Goal: Find specific page/section

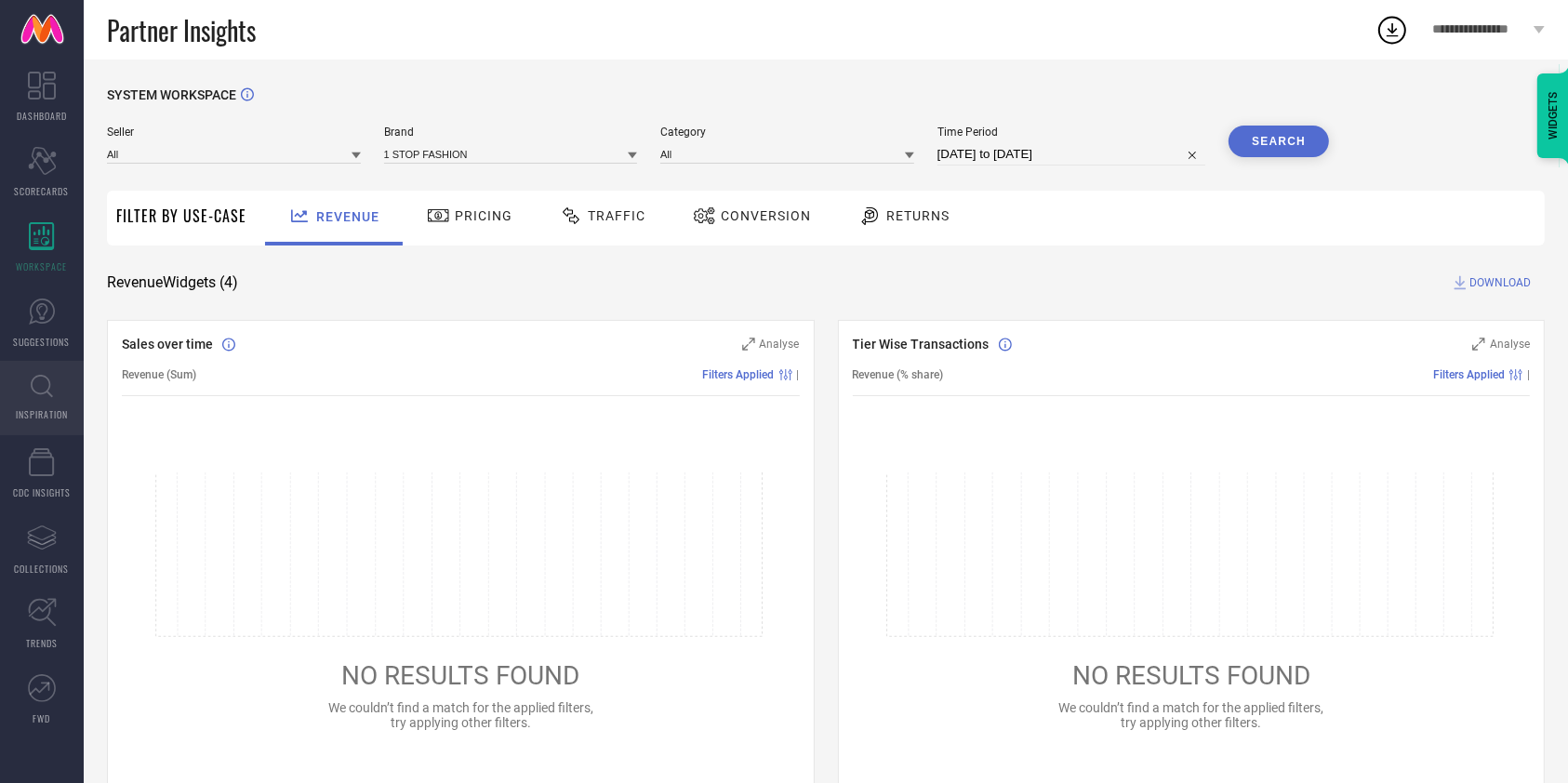
click at [35, 405] on link "INSPIRATION" at bounding box center [42, 399] width 84 height 74
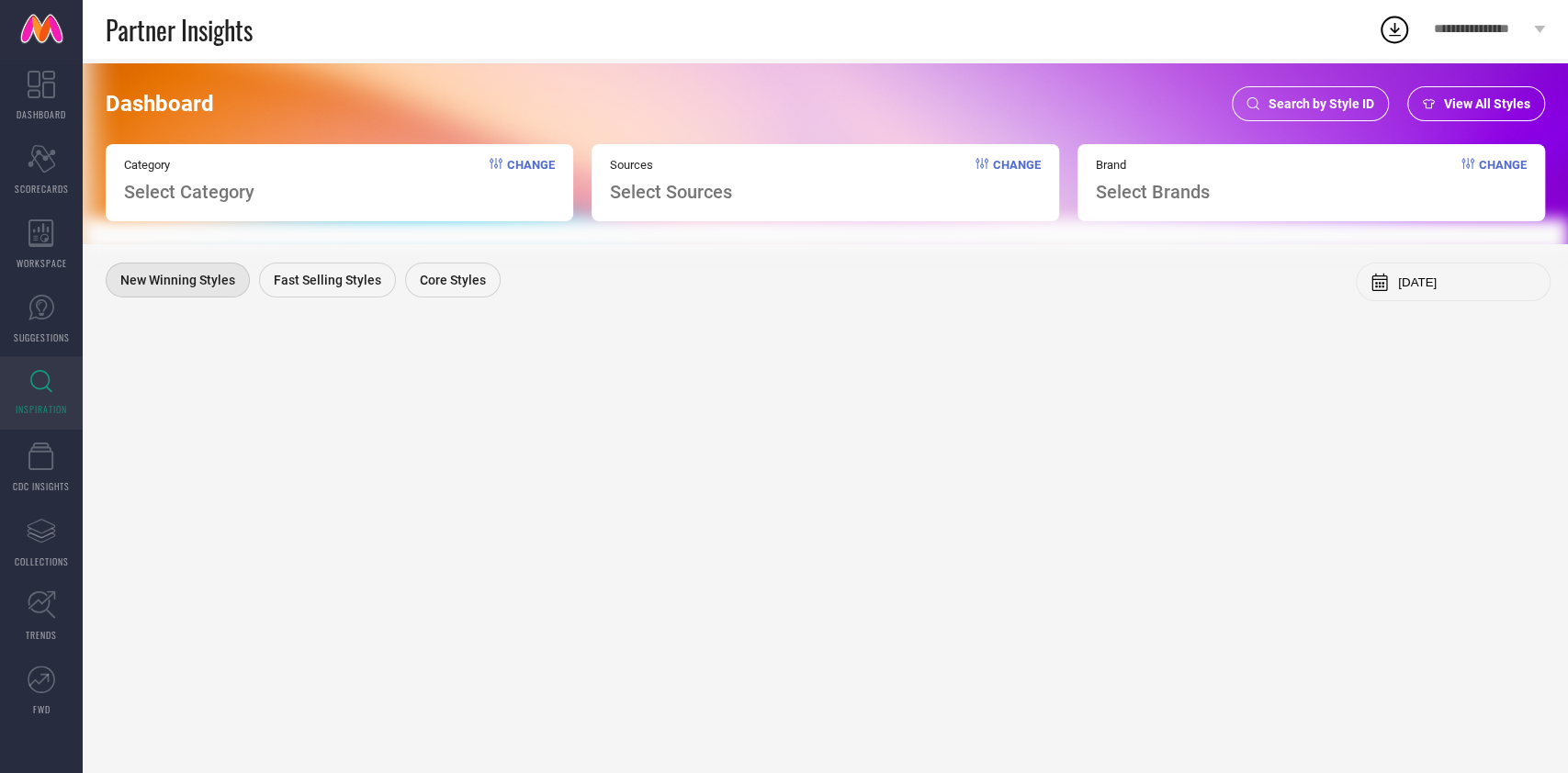
click at [1301, 97] on span "Search by Style ID" at bounding box center [1321, 104] width 105 height 15
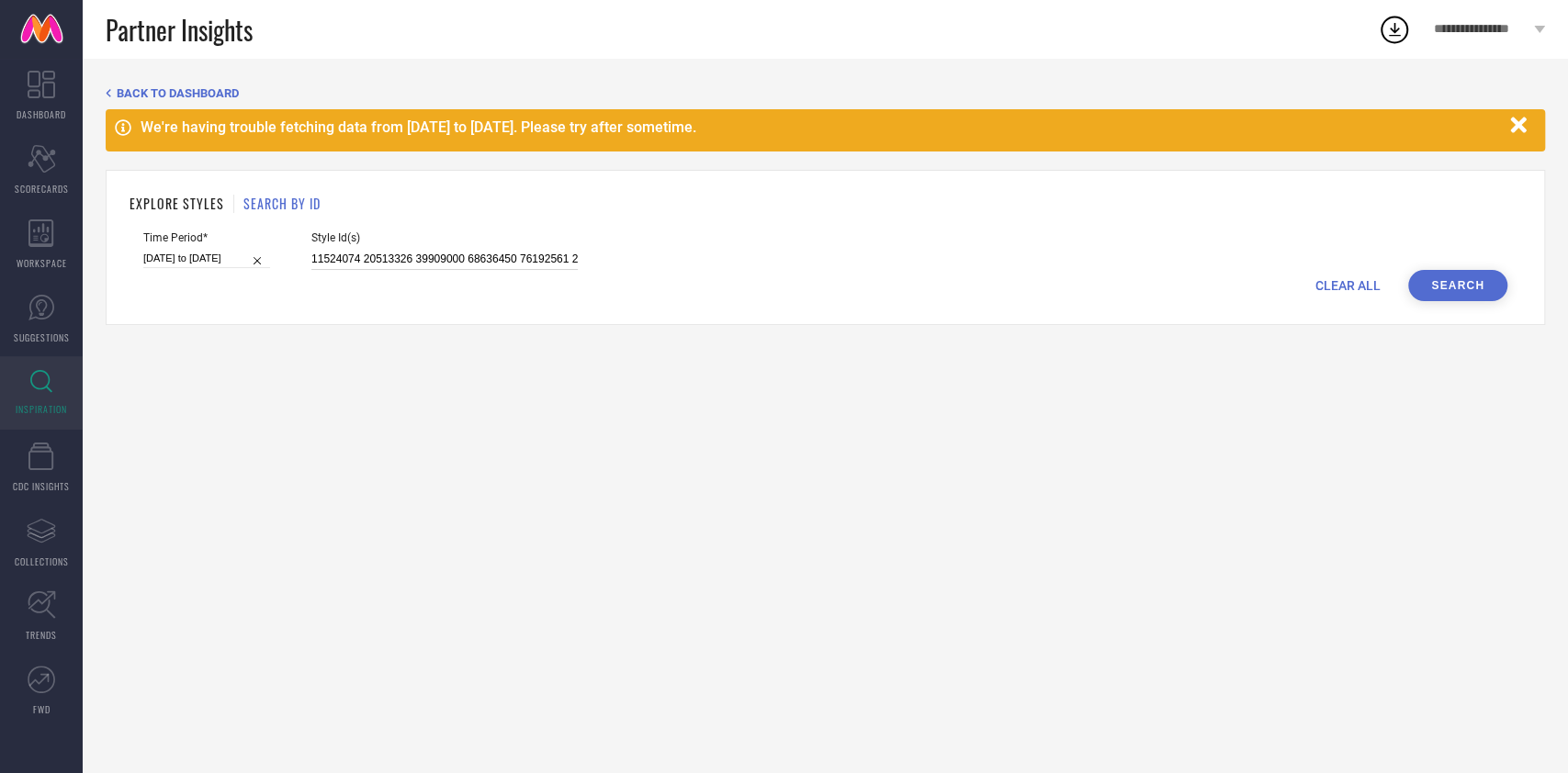
click at [423, 260] on input at bounding box center [445, 259] width 267 height 21
paste input "4783190 34783191 33867055 33867073 33867076 34670540 34670541 34670548 34670557…"
type input "34783190 34783191 33867055 33867073 33867076 34670540 34670541 34670548 3467055…"
click at [201, 258] on input "[DATE] to [DATE]" at bounding box center [206, 258] width 127 height 19
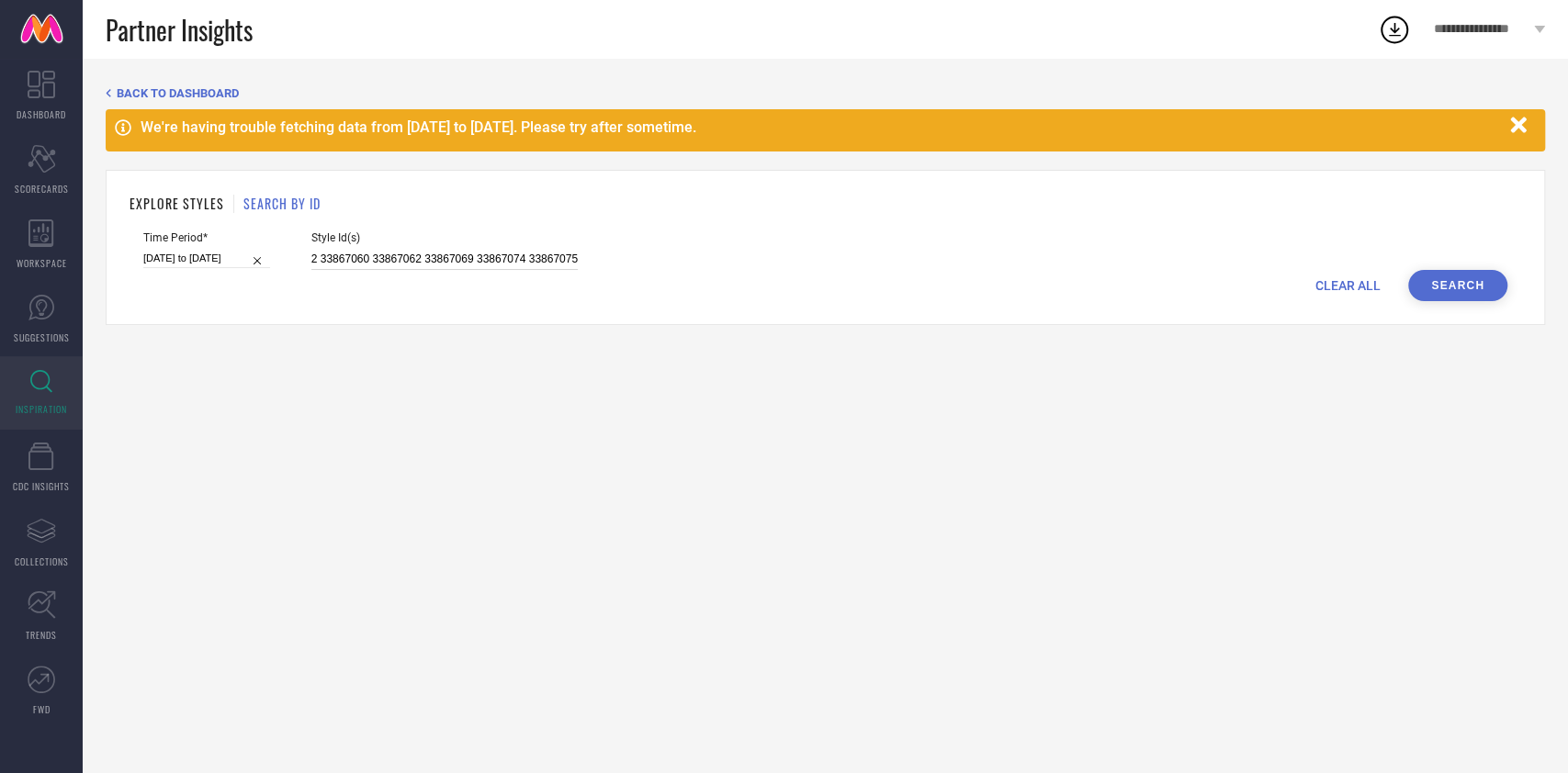
select select "7"
select select "2025"
select select "8"
select select "2025"
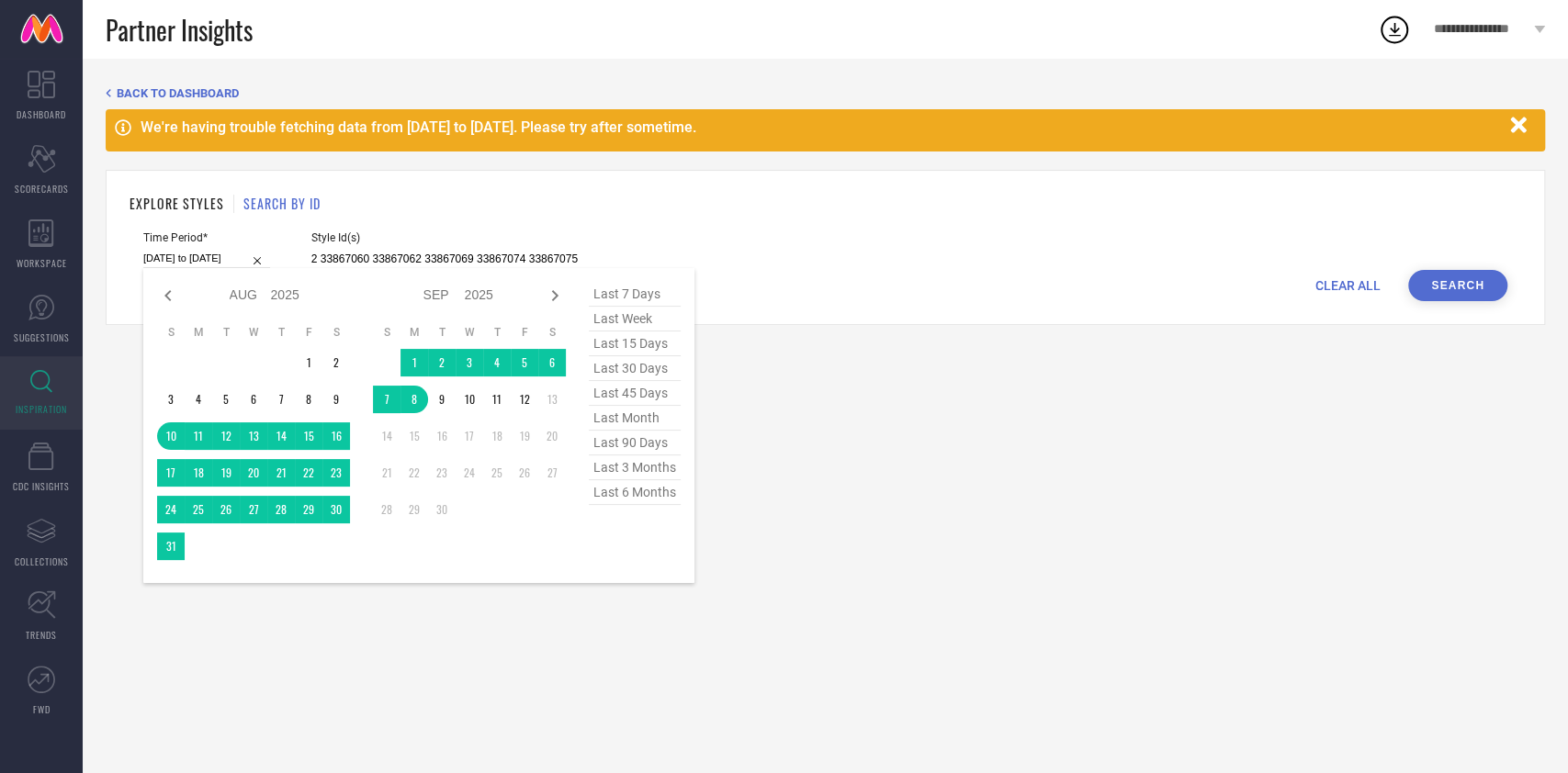
type input "34783190 34783191 33867055 33867073 33867076 34670540 34670541 34670548 3467055…"
click at [638, 351] on span "last 15 days" at bounding box center [635, 344] width 92 height 24
type input "[DATE] to [DATE]"
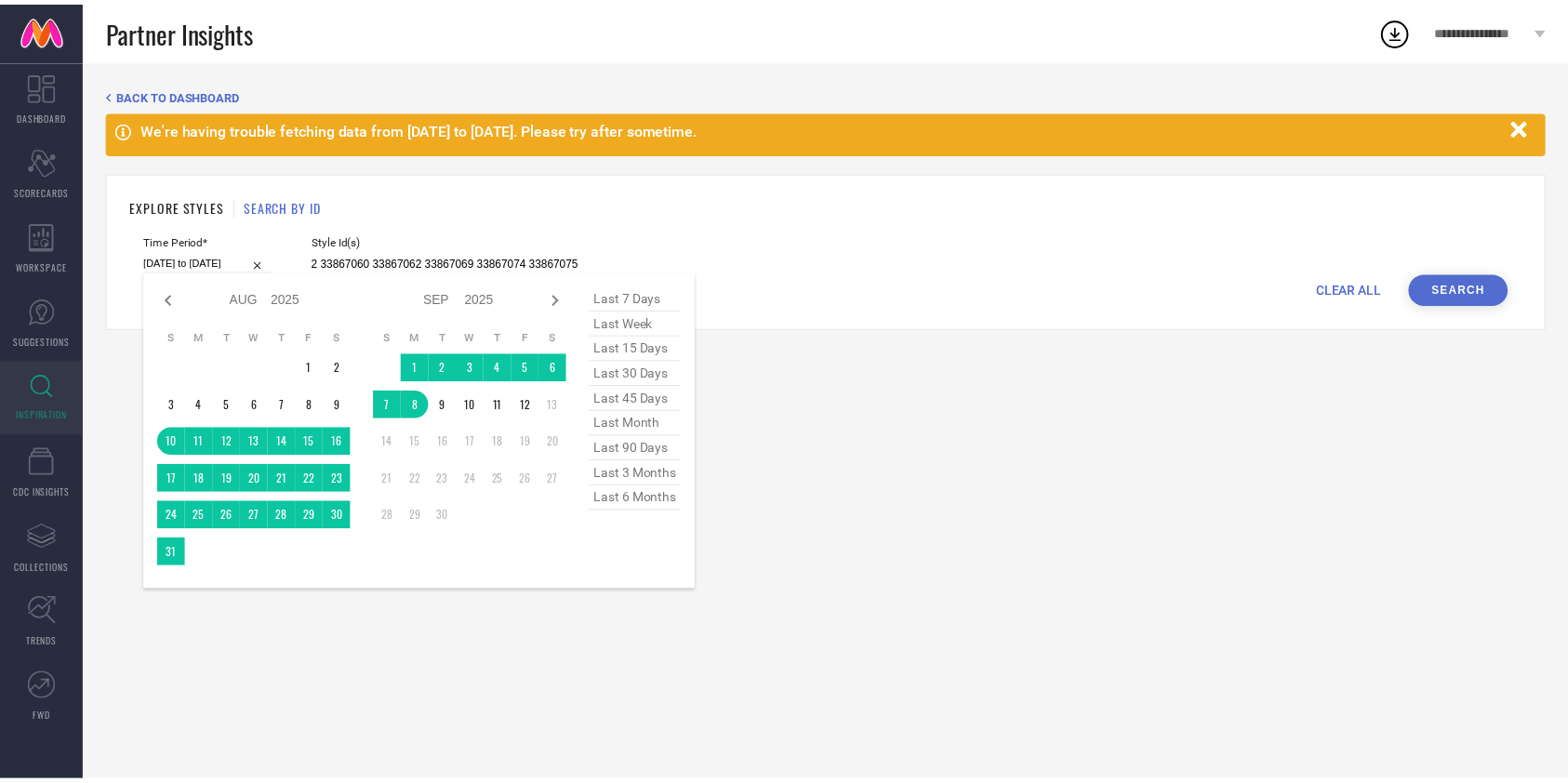
scroll to position [0, 0]
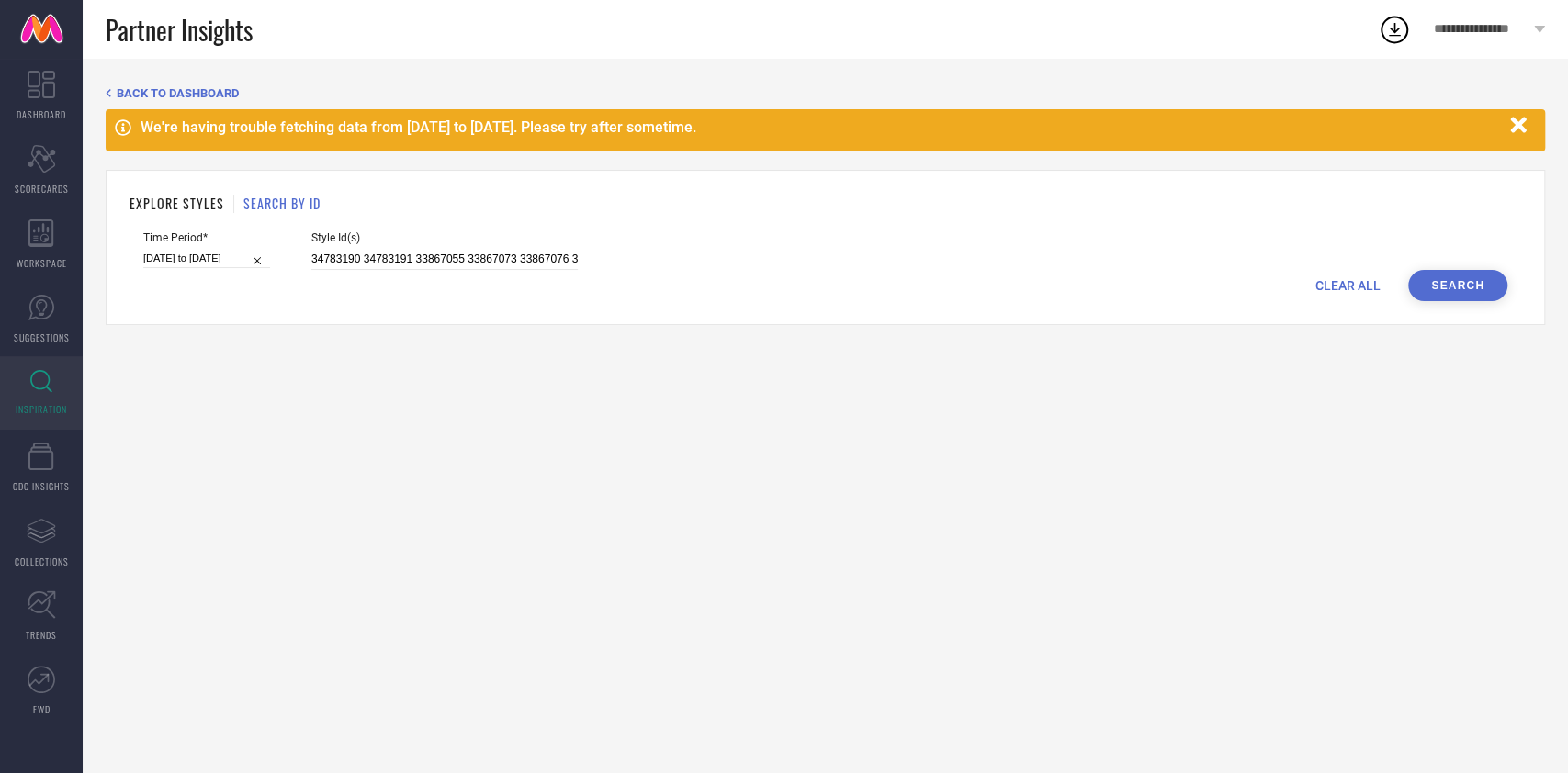
click at [1424, 285] on button "Search" at bounding box center [1458, 285] width 99 height 31
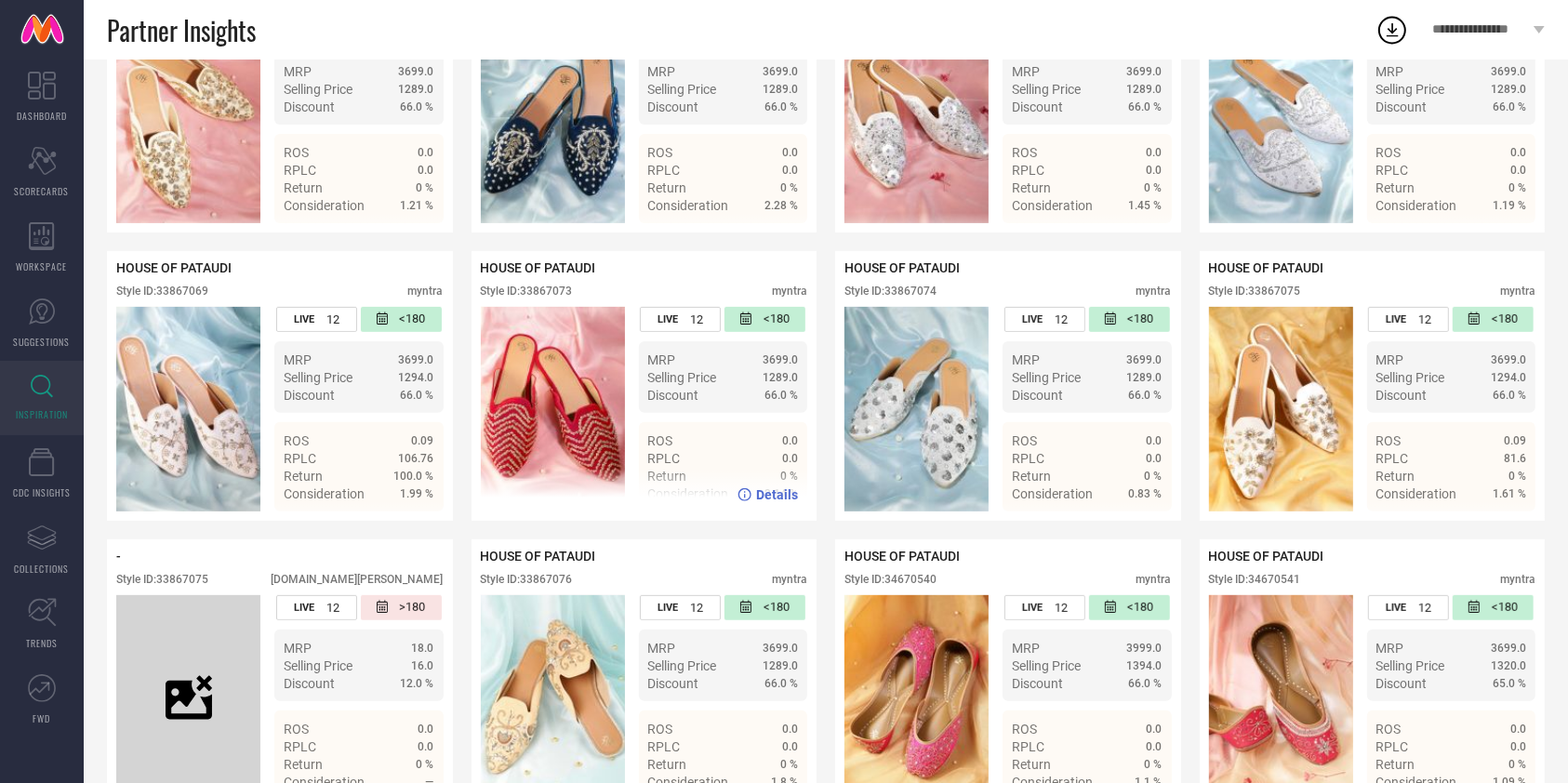
scroll to position [894, 0]
